Goal: Transaction & Acquisition: Purchase product/service

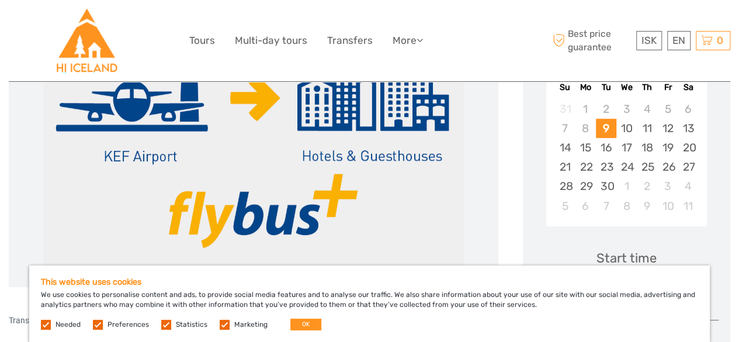
scroll to position [175, 0]
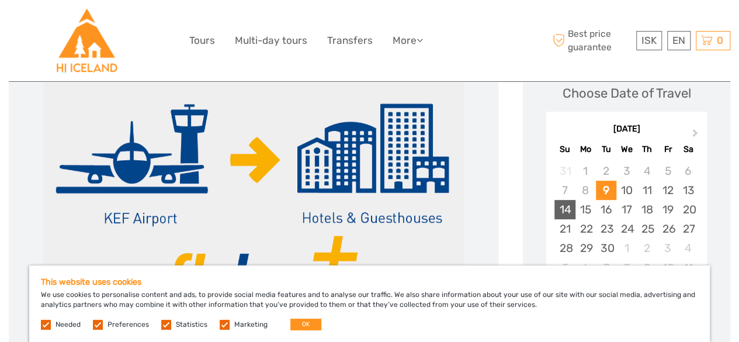
click at [569, 206] on div "14" at bounding box center [564, 209] width 20 height 19
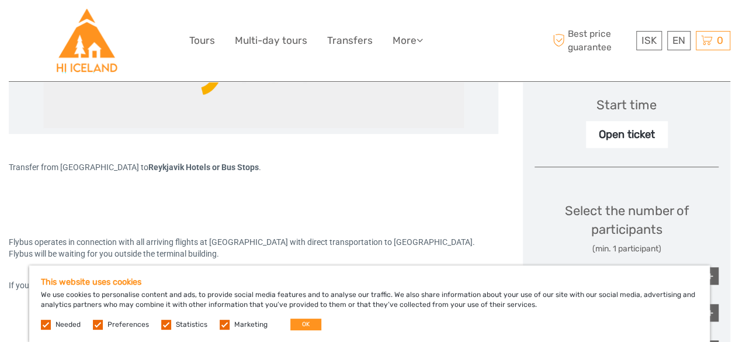
scroll to position [409, 0]
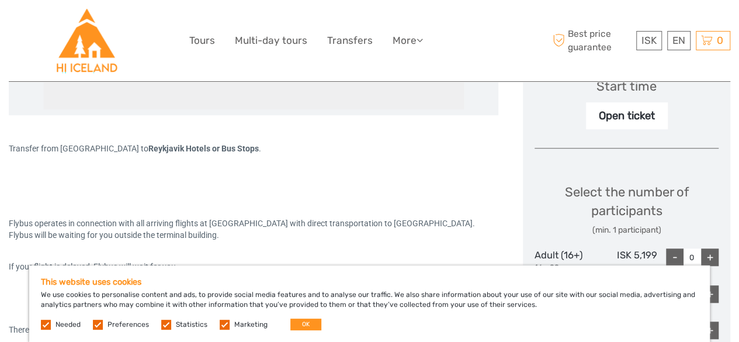
click at [620, 119] on div "Open ticket" at bounding box center [627, 115] width 82 height 27
click at [672, 40] on div "EN English Español Deutsch" at bounding box center [678, 40] width 23 height 19
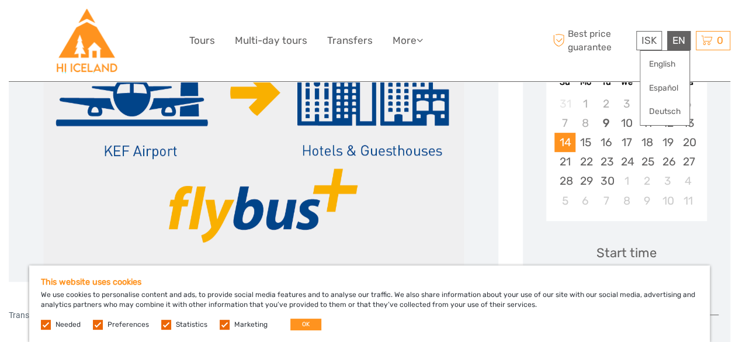
scroll to position [270, 0]
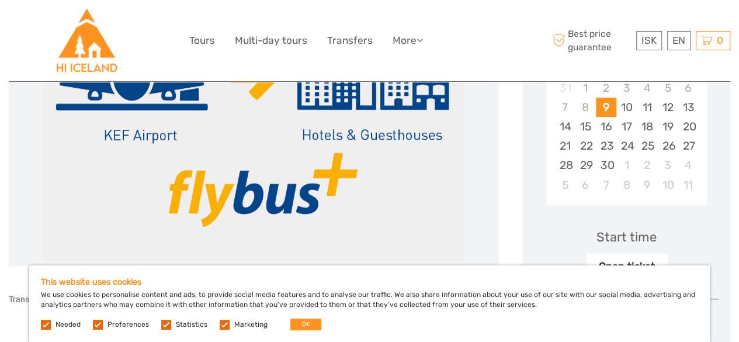
scroll to position [247, 0]
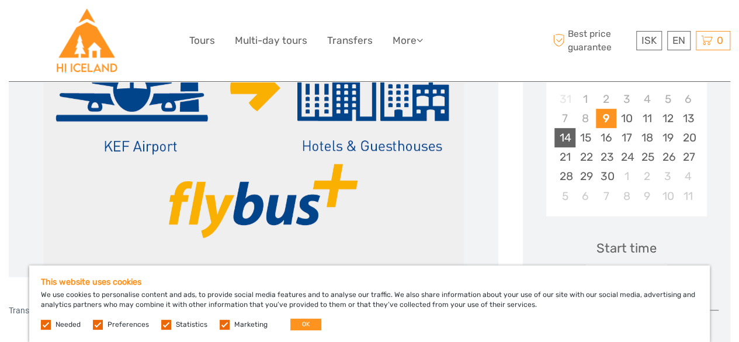
click at [561, 135] on div "14" at bounding box center [564, 137] width 20 height 19
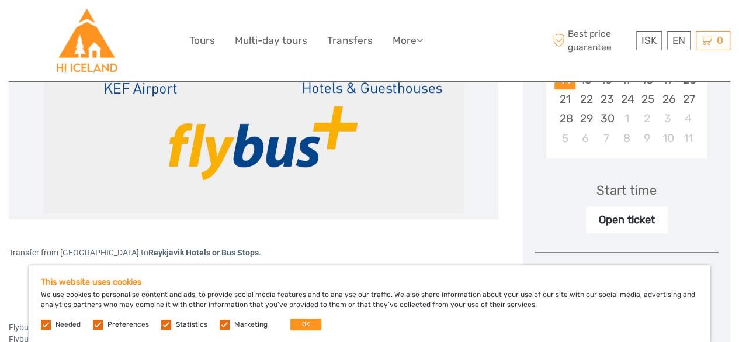
scroll to position [305, 0]
click at [610, 218] on div "Open ticket" at bounding box center [627, 219] width 82 height 27
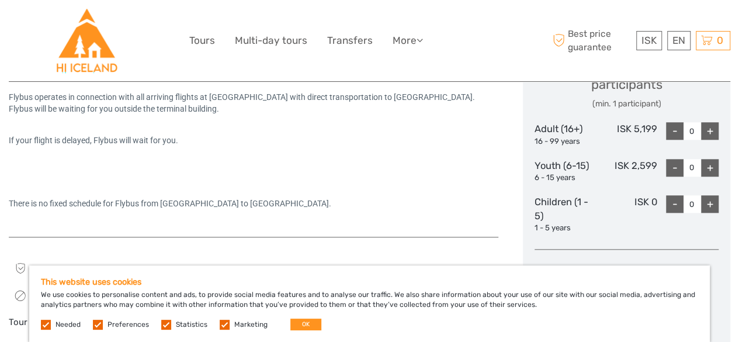
scroll to position [541, 0]
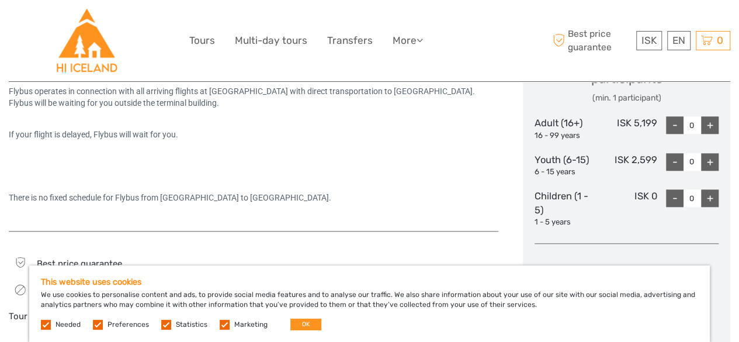
click at [708, 124] on div "+" at bounding box center [710, 125] width 18 height 18
type input "1"
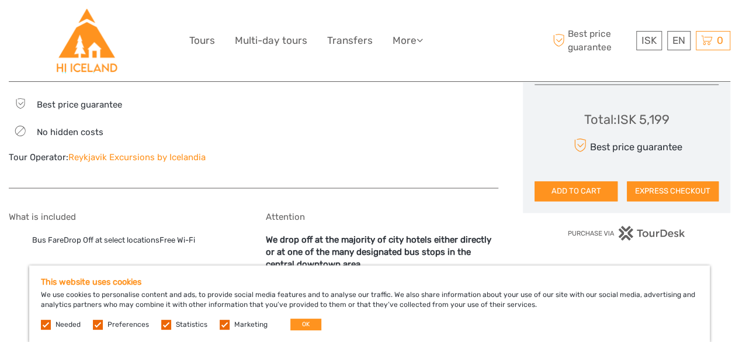
scroll to position [716, 0]
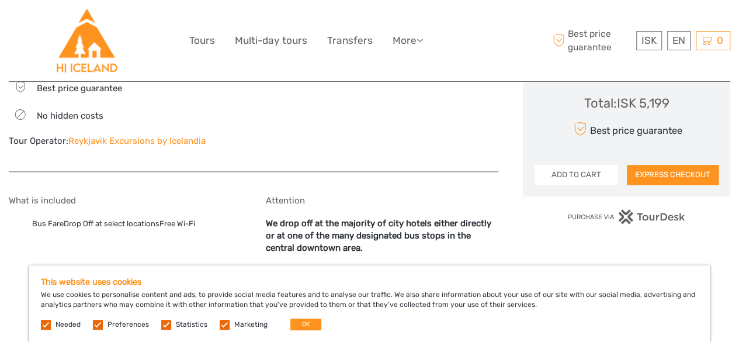
click at [551, 171] on button "ADD TO CART" at bounding box center [575, 175] width 83 height 20
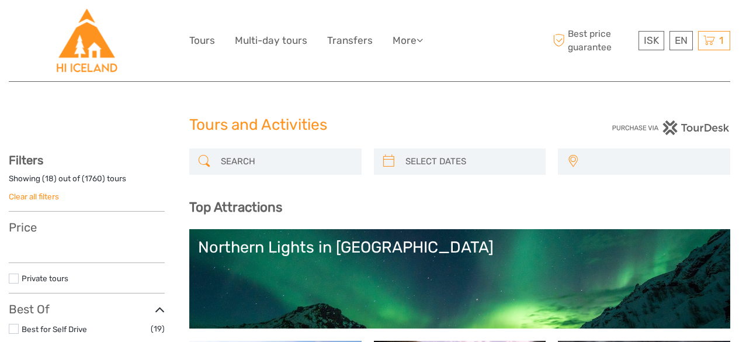
select select
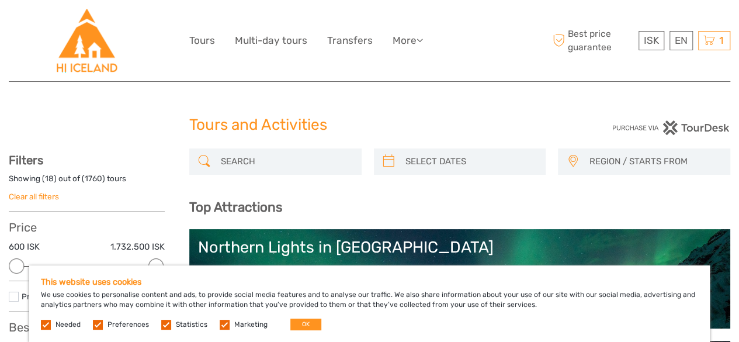
click at [96, 325] on label at bounding box center [98, 324] width 10 height 10
click at [0, 0] on input "checkbox" at bounding box center [0, 0] width 0 height 0
click at [172, 328] on div "Needed Preferences Statistics Marketing OK" at bounding box center [182, 324] width 283 height 12
click at [221, 327] on label at bounding box center [225, 324] width 10 height 10
click at [0, 0] on input "checkbox" at bounding box center [0, 0] width 0 height 0
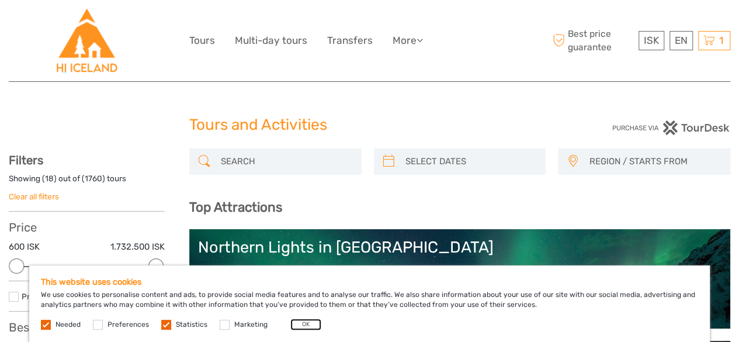
click at [309, 322] on button "OK" at bounding box center [305, 324] width 31 height 12
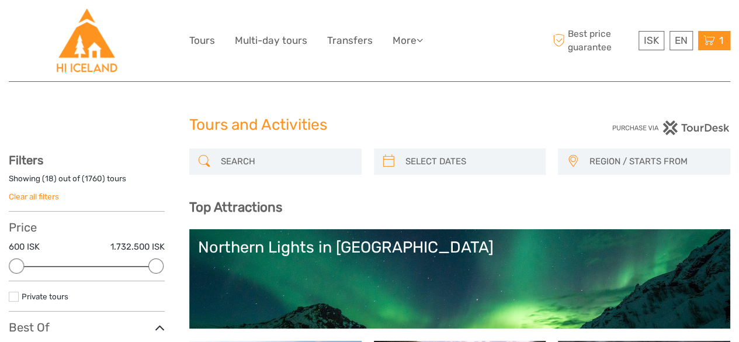
click at [711, 42] on icon at bounding box center [709, 40] width 12 height 15
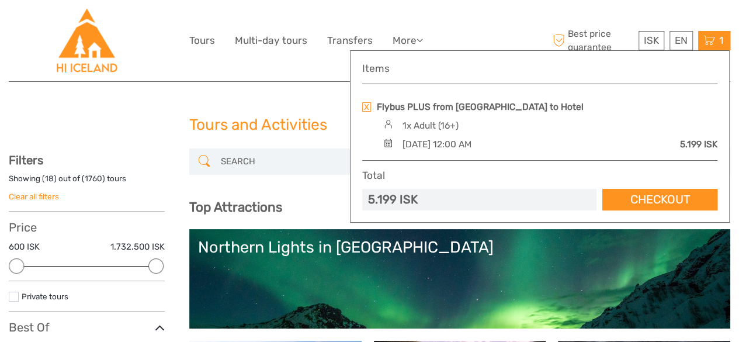
click at [386, 145] on img at bounding box center [388, 142] width 16 height 9
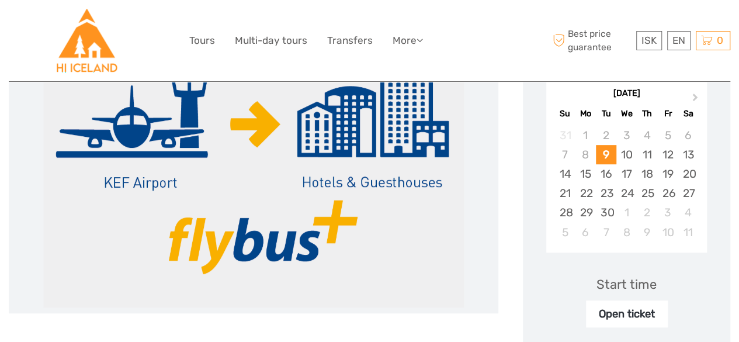
scroll to position [244, 0]
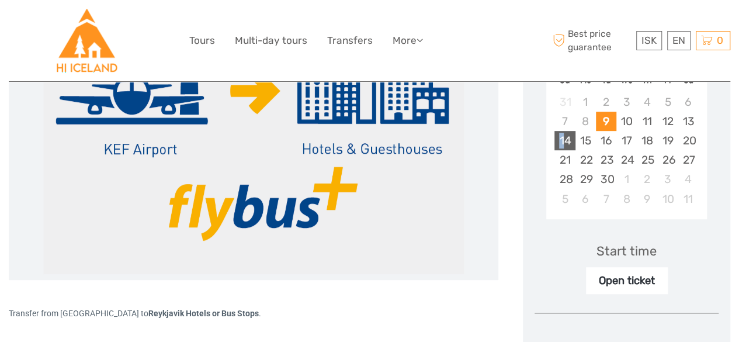
click at [561, 137] on div "14" at bounding box center [564, 140] width 20 height 19
click at [620, 252] on div "Start time" at bounding box center [626, 251] width 60 height 18
click at [614, 277] on div "Open ticket" at bounding box center [627, 280] width 82 height 27
click at [611, 281] on div "Open ticket" at bounding box center [627, 280] width 82 height 27
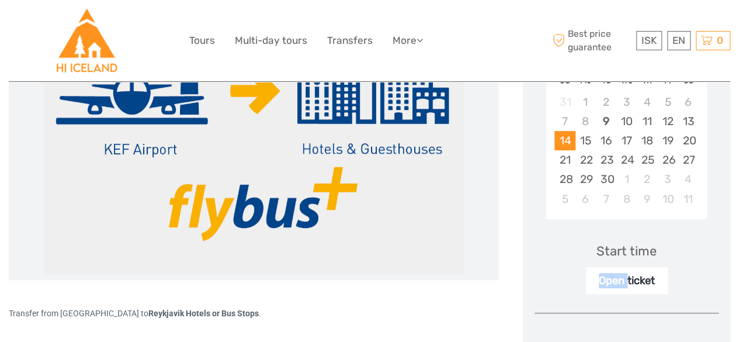
click at [611, 281] on div "Open ticket" at bounding box center [627, 280] width 82 height 27
click at [654, 281] on div "Open ticket" at bounding box center [627, 280] width 82 height 27
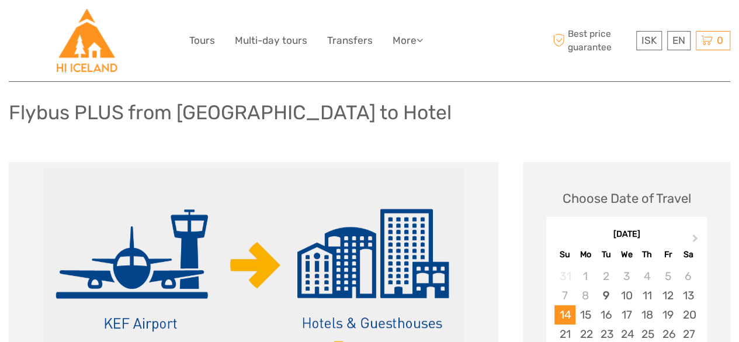
scroll to position [69, 0]
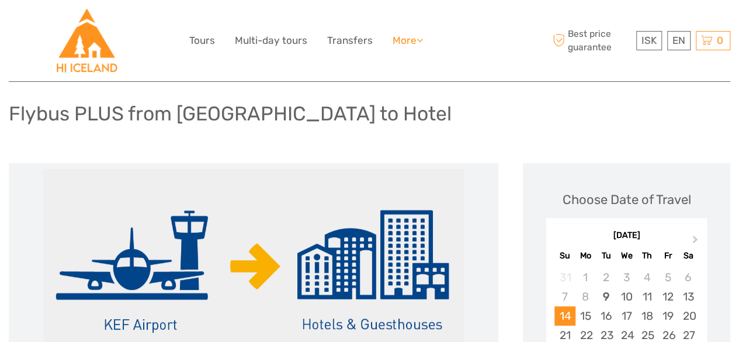
click at [416, 40] on link "More" at bounding box center [407, 40] width 30 height 17
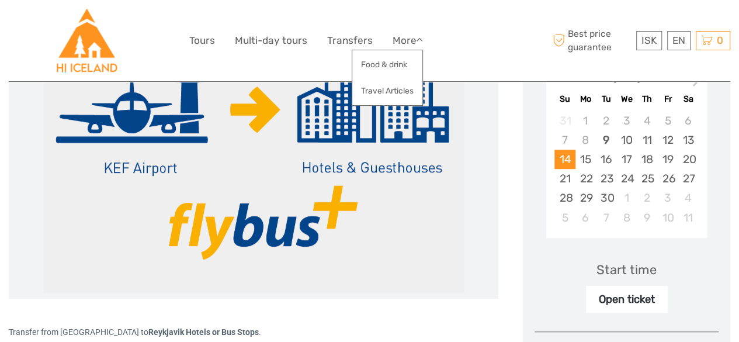
scroll to position [244, 0]
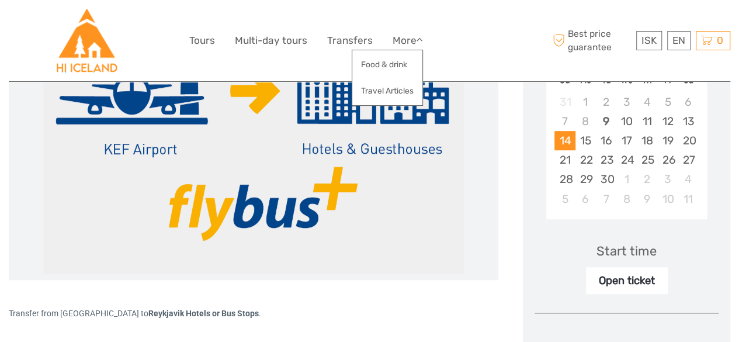
click at [607, 286] on div "Open ticket" at bounding box center [627, 280] width 82 height 27
click at [618, 282] on div "Open ticket" at bounding box center [627, 280] width 82 height 27
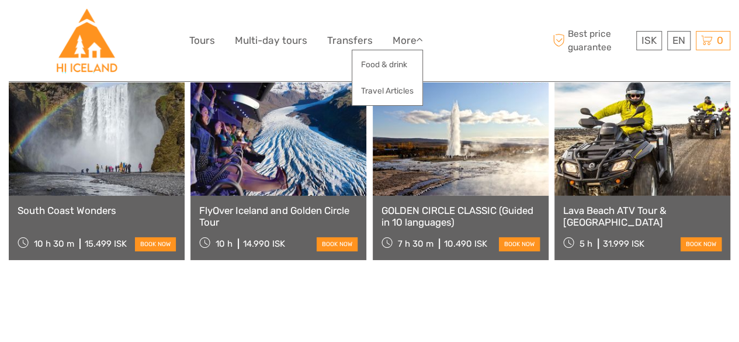
scroll to position [4223, 0]
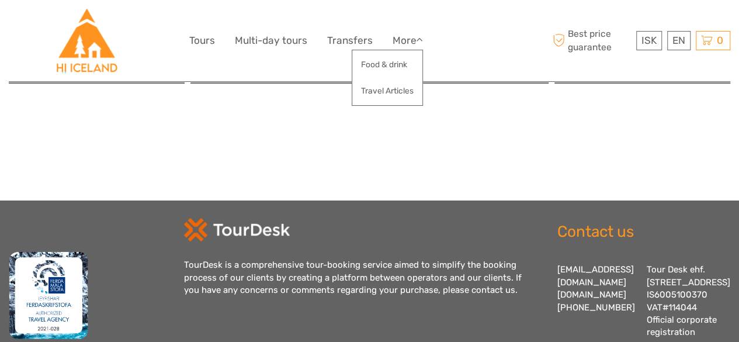
click at [575, 218] on div "Contact us info@tourdesk.io tourdesk.com +354 553 4321 Tour Desk ehf. Lækjartor…" at bounding box center [631, 278] width 197 height 121
drag, startPoint x: 571, startPoint y: 166, endPoint x: 645, endPoint y: 175, distance: 74.6
click at [645, 218] on div "Contact us info@tourdesk.io tourdesk.com +354 553 4321 Tour Desk ehf. Lækjartor…" at bounding box center [631, 278] width 197 height 121
copy div "[EMAIL_ADDRESS][DOMAIN_NAME]"
